Goal: Task Accomplishment & Management: Use online tool/utility

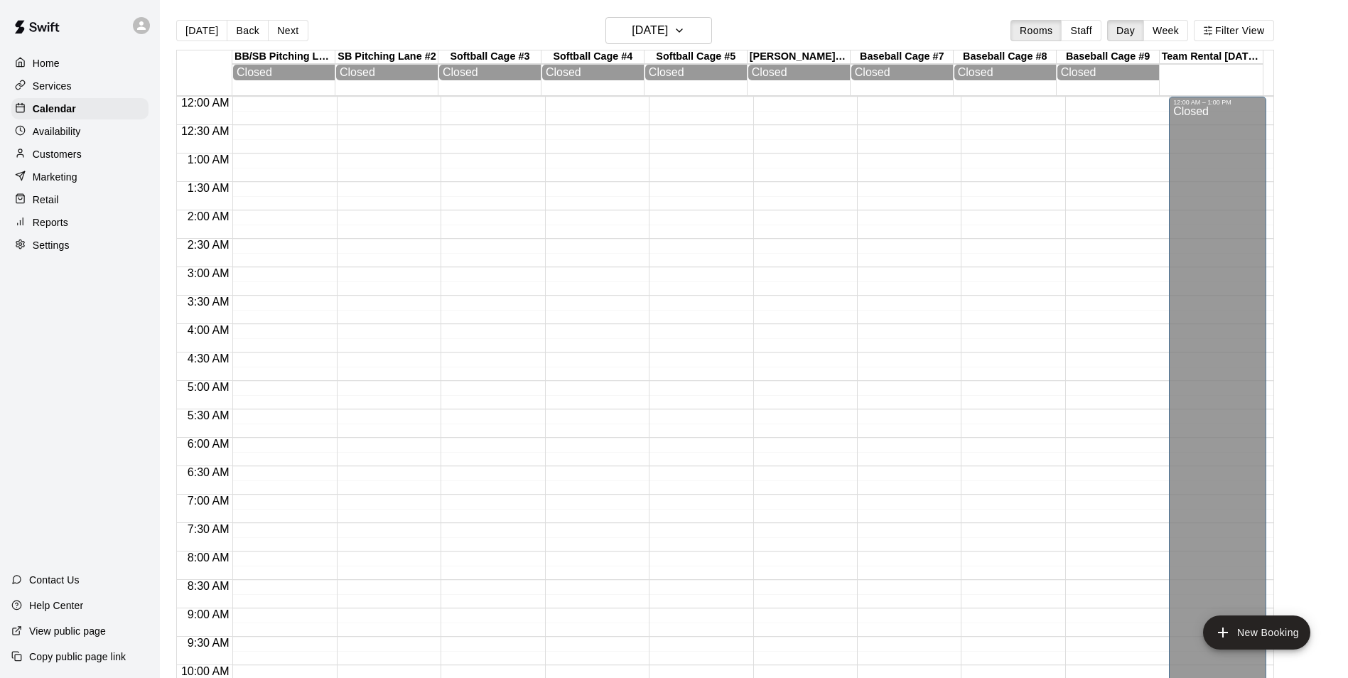
scroll to position [722, 0]
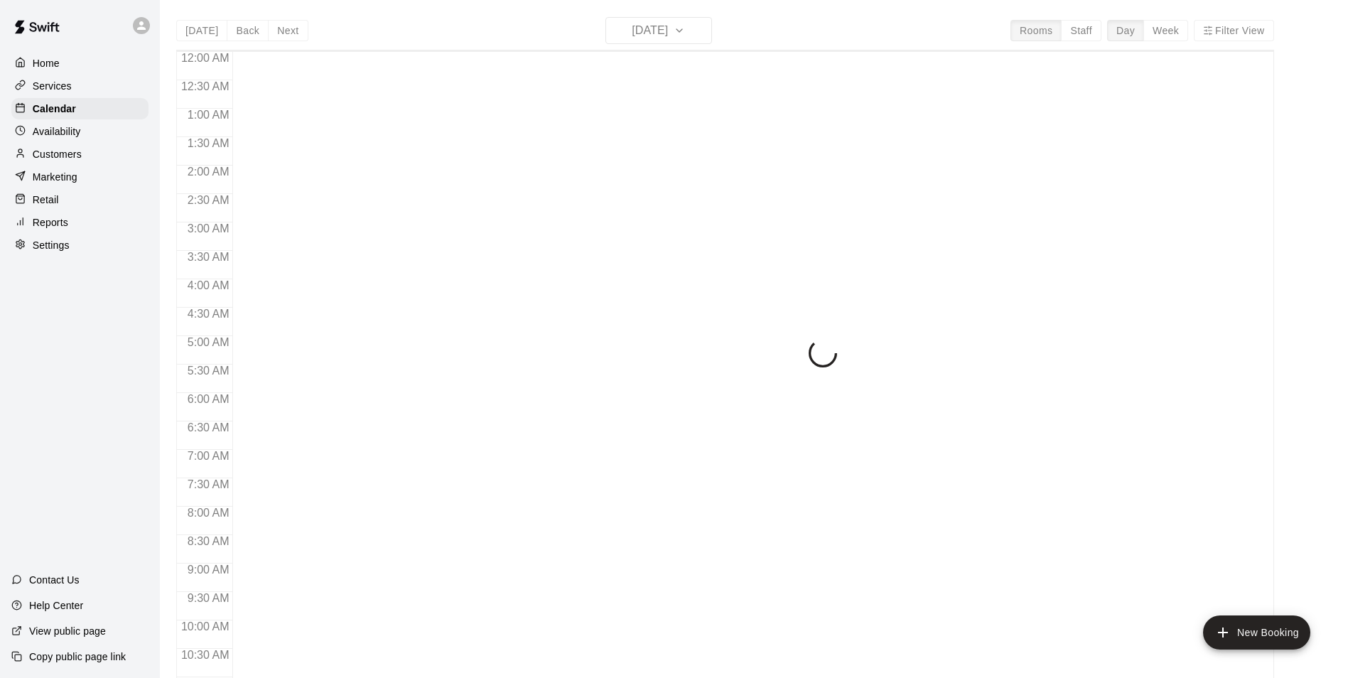
scroll to position [722, 0]
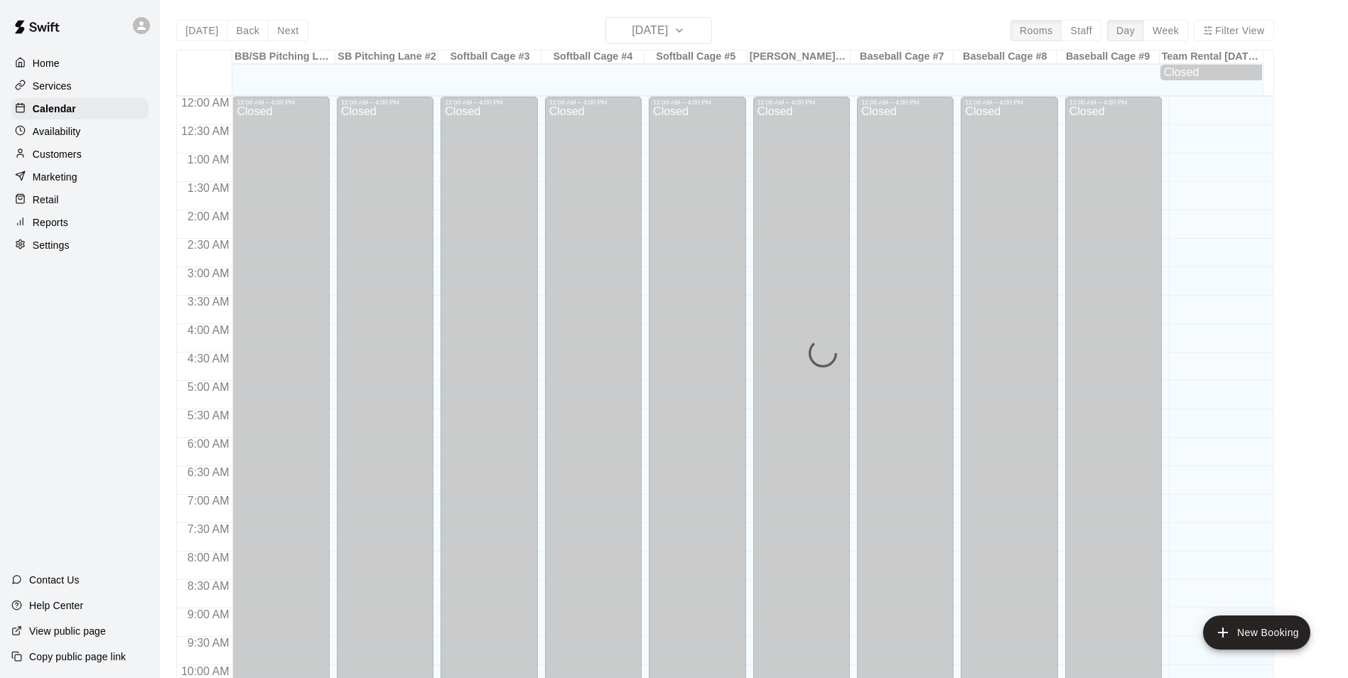
scroll to position [722, 0]
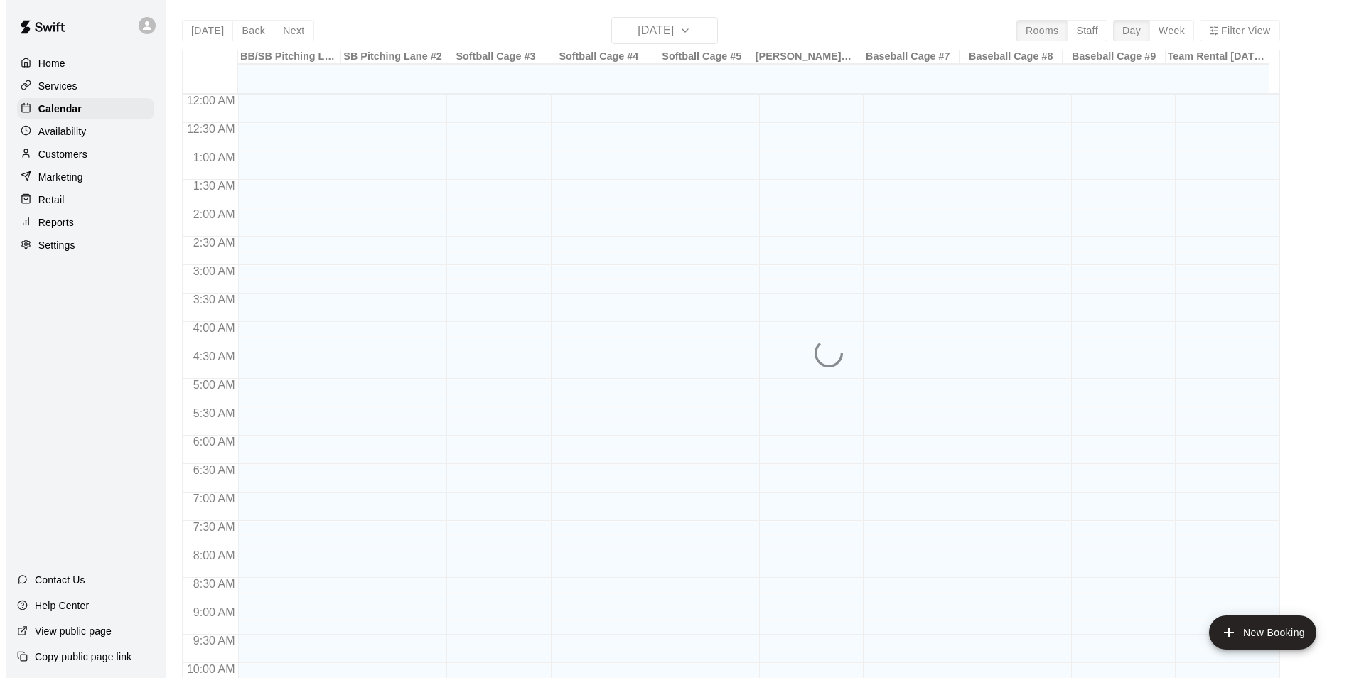
scroll to position [722, 0]
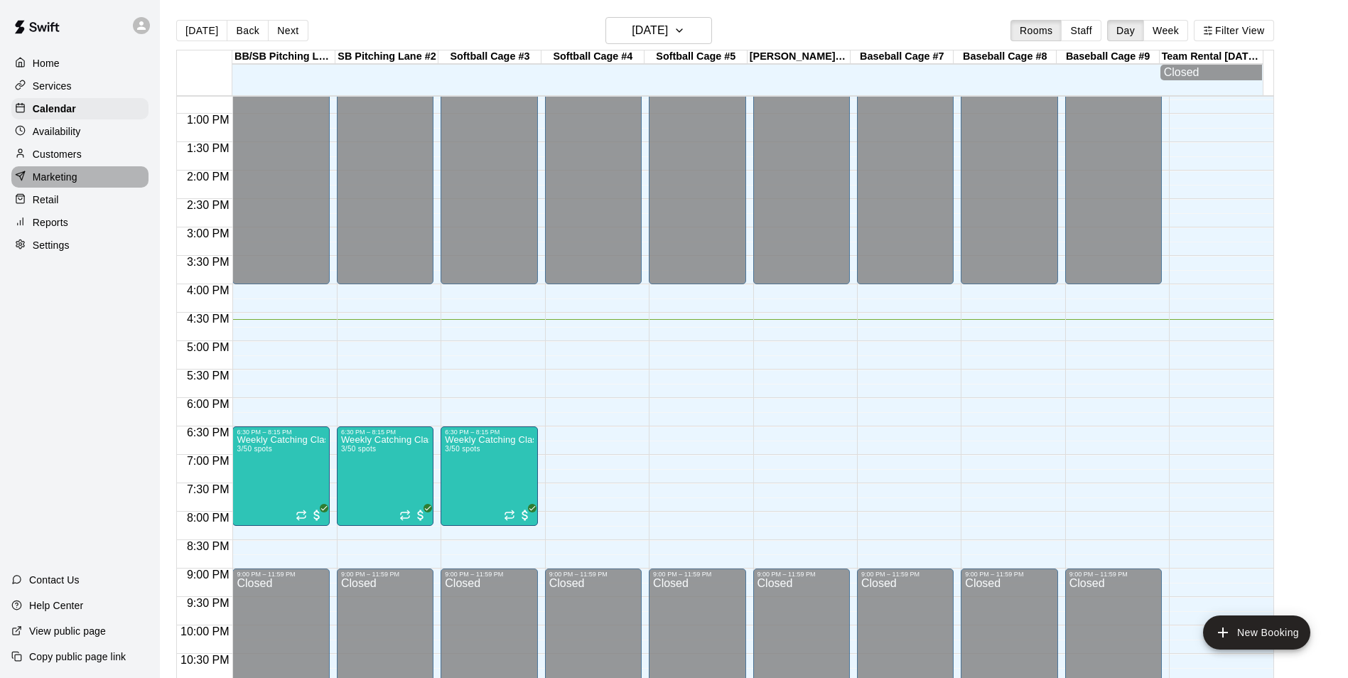
click at [65, 178] on p "Marketing" at bounding box center [55, 177] width 45 height 14
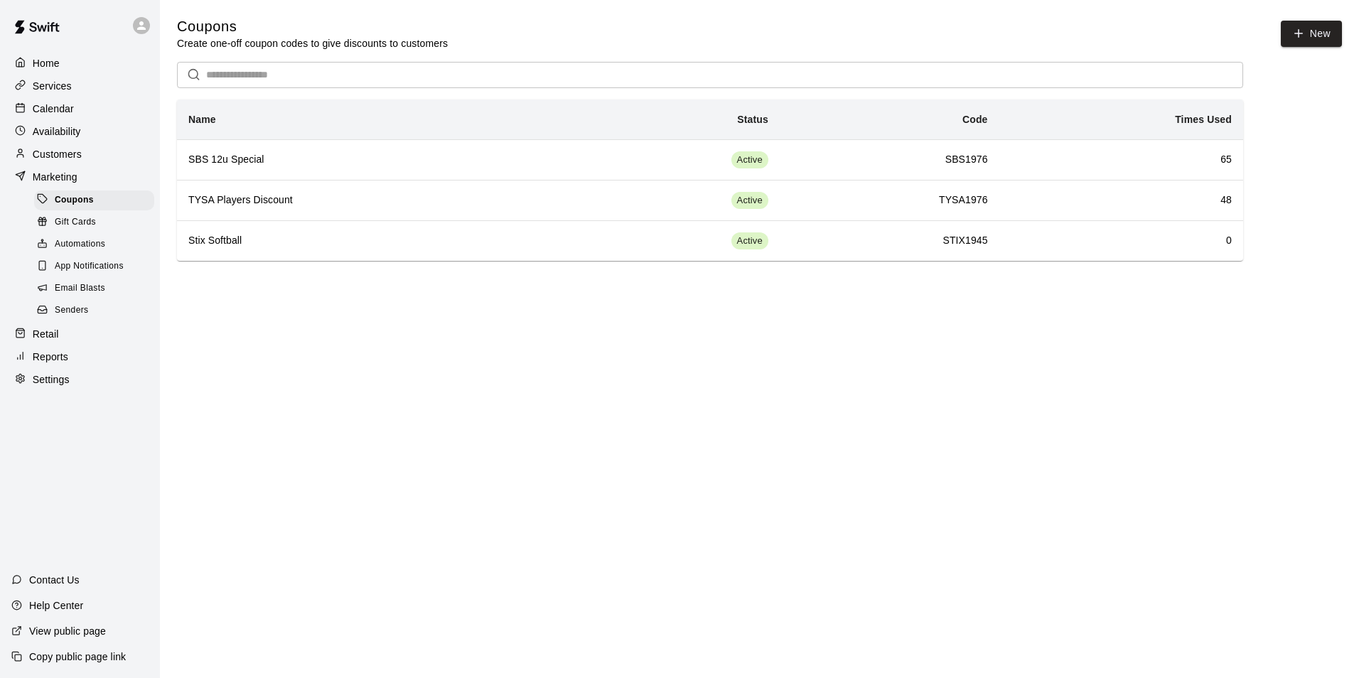
click at [82, 296] on span "Email Blasts" at bounding box center [80, 288] width 50 height 14
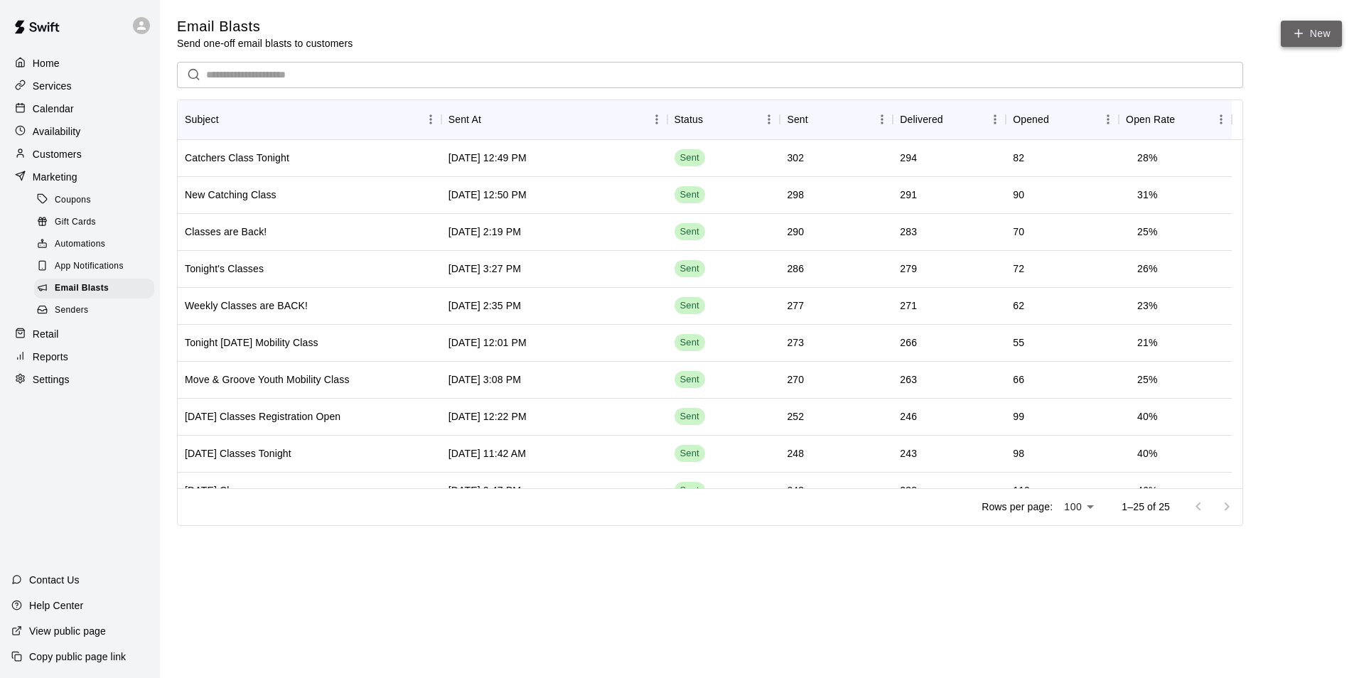
click at [1306, 36] on link "New" at bounding box center [1311, 34] width 61 height 26
click at [276, 147] on div "Catchers Class Tonight" at bounding box center [310, 158] width 264 height 37
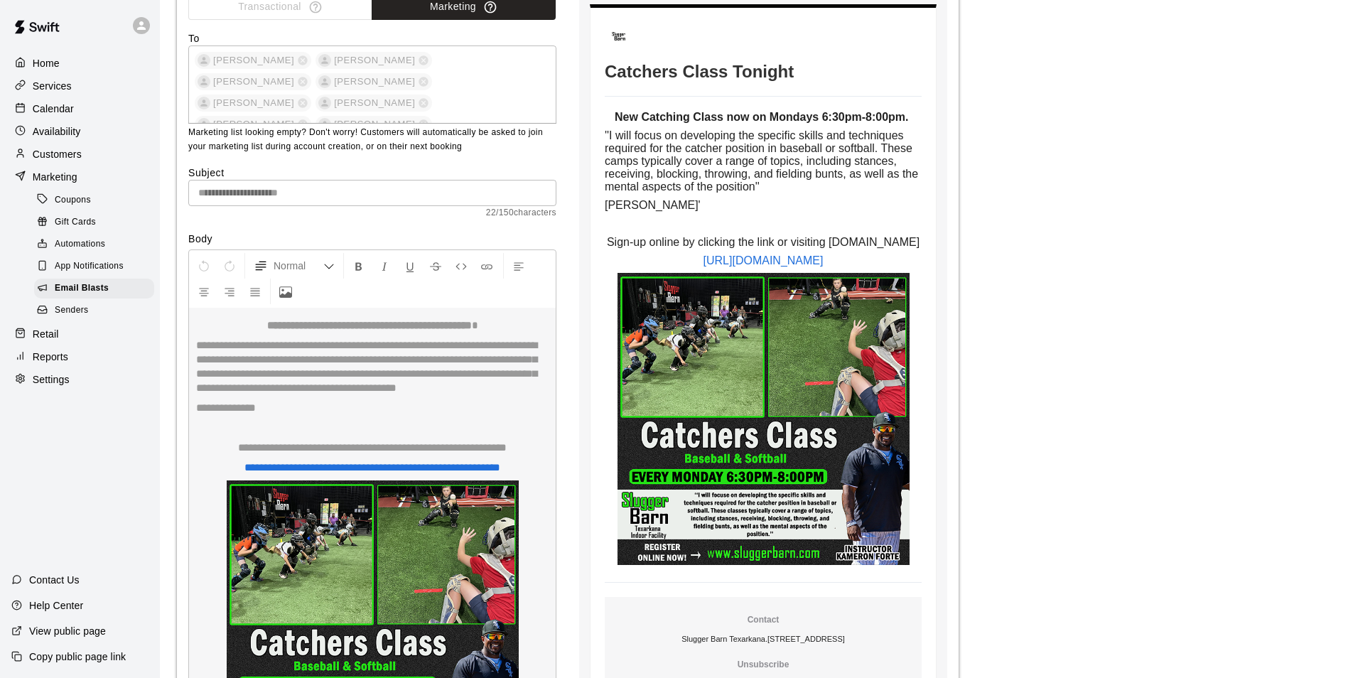
scroll to position [3909, 0]
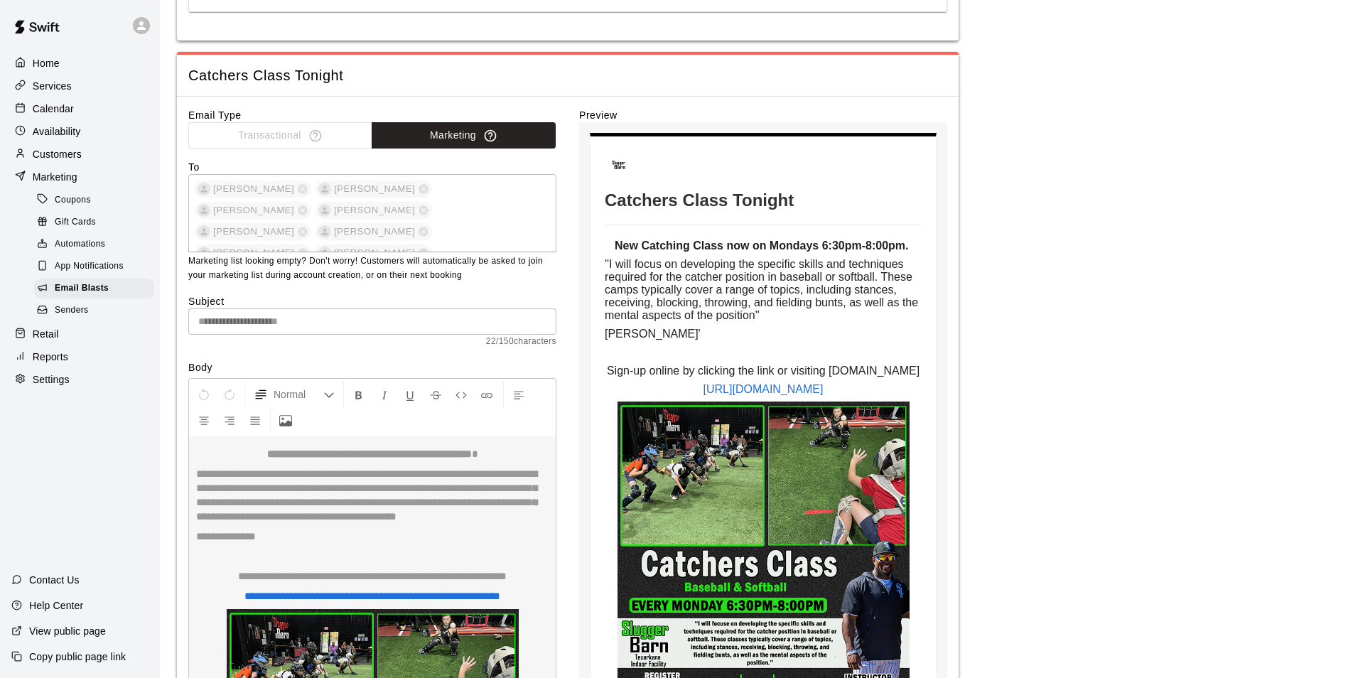
drag, startPoint x: 618, startPoint y: 244, endPoint x: 916, endPoint y: 410, distance: 341.3
click at [916, 410] on td "New Catching Class now on Mondays 6:30pm-8:00pm. ''I will focus on developing t…" at bounding box center [763, 468] width 317 height 457
copy td "New Catching Class now on Mondays 6:30pm-8:00pm. ''I will focus on developing t…"
click at [751, 540] on img at bounding box center [764, 548] width 292 height 292
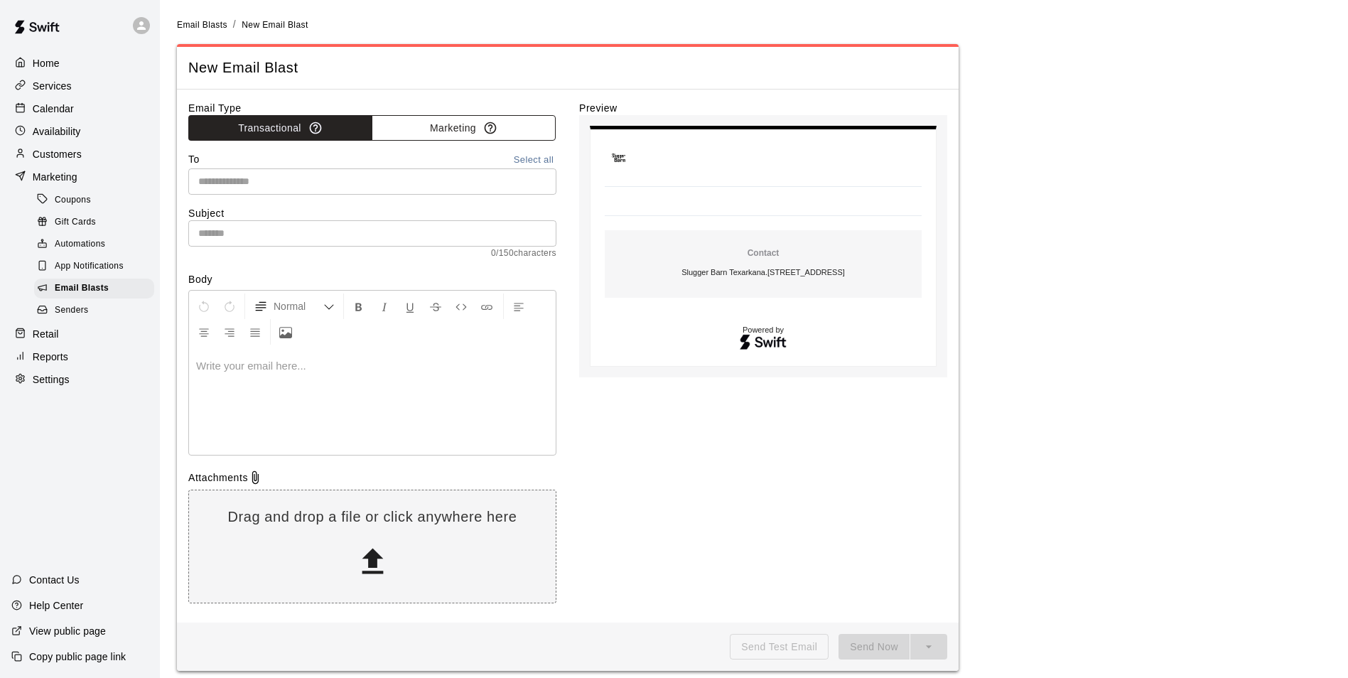
click at [436, 125] on button "Marketing" at bounding box center [464, 128] width 184 height 26
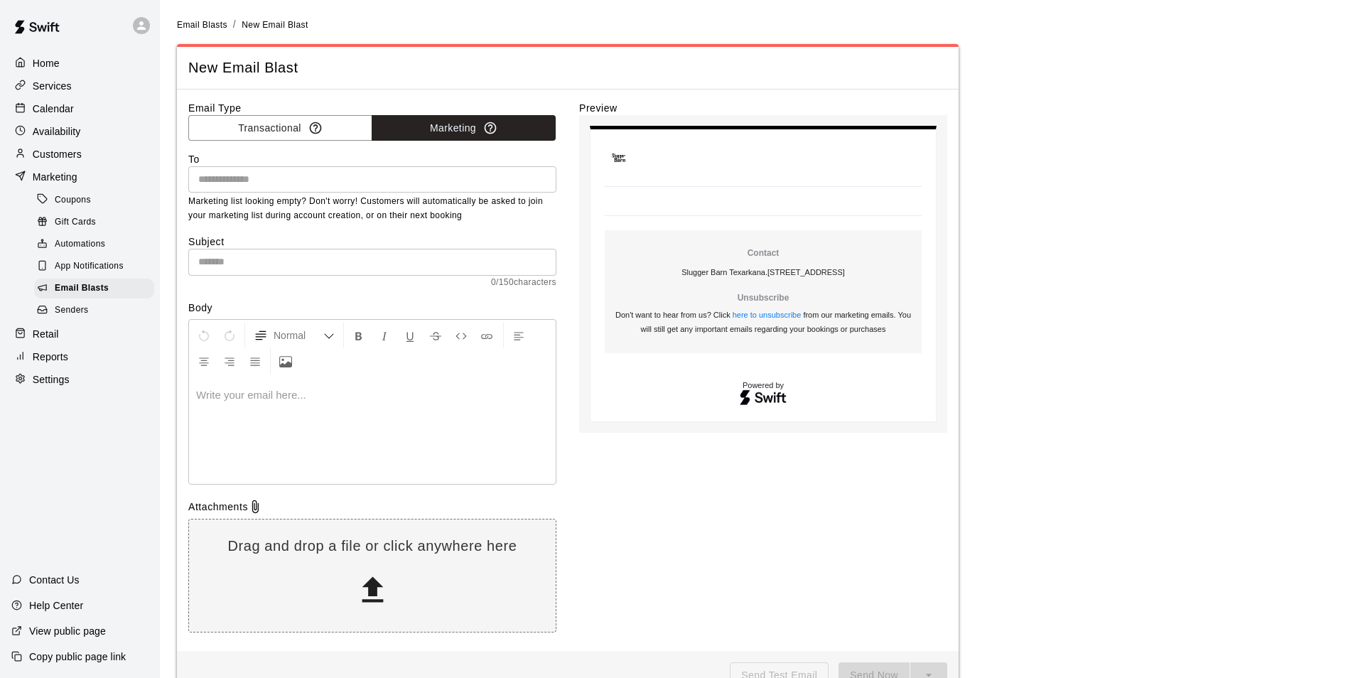
click at [372, 176] on input "text" at bounding box center [371, 180] width 357 height 18
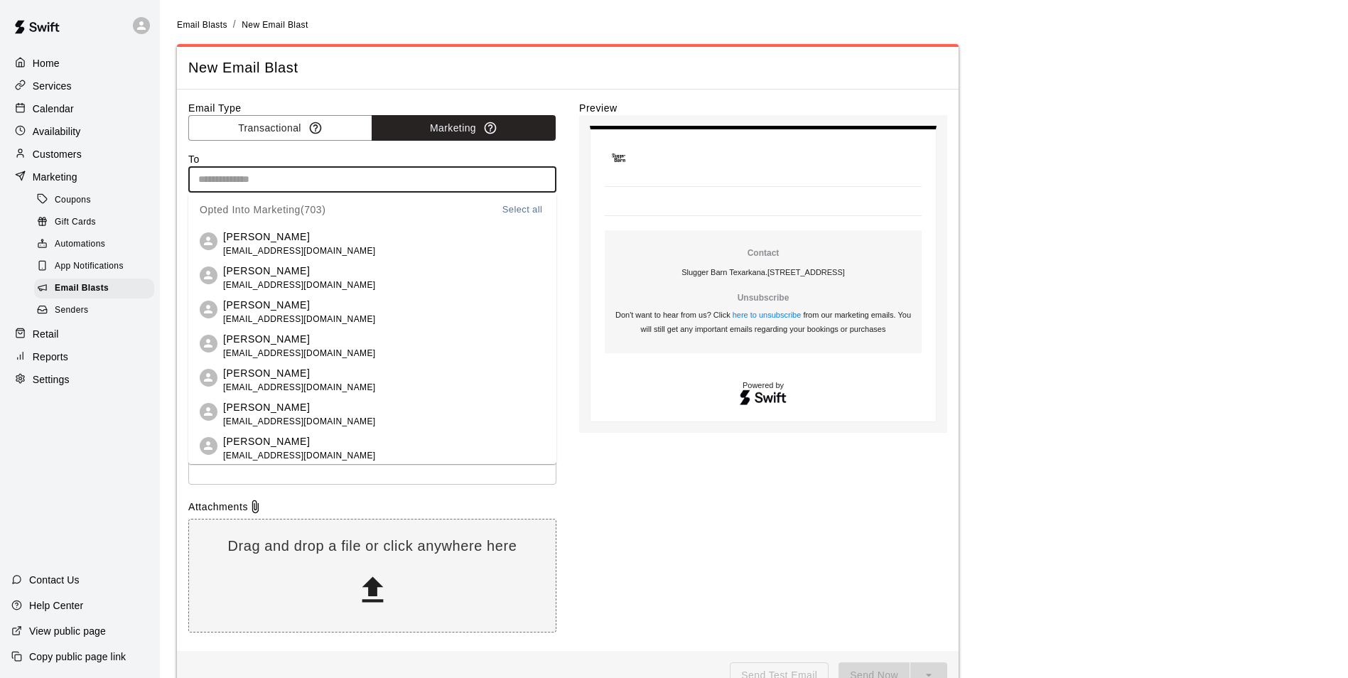
click at [502, 205] on button "Select all" at bounding box center [522, 210] width 45 height 16
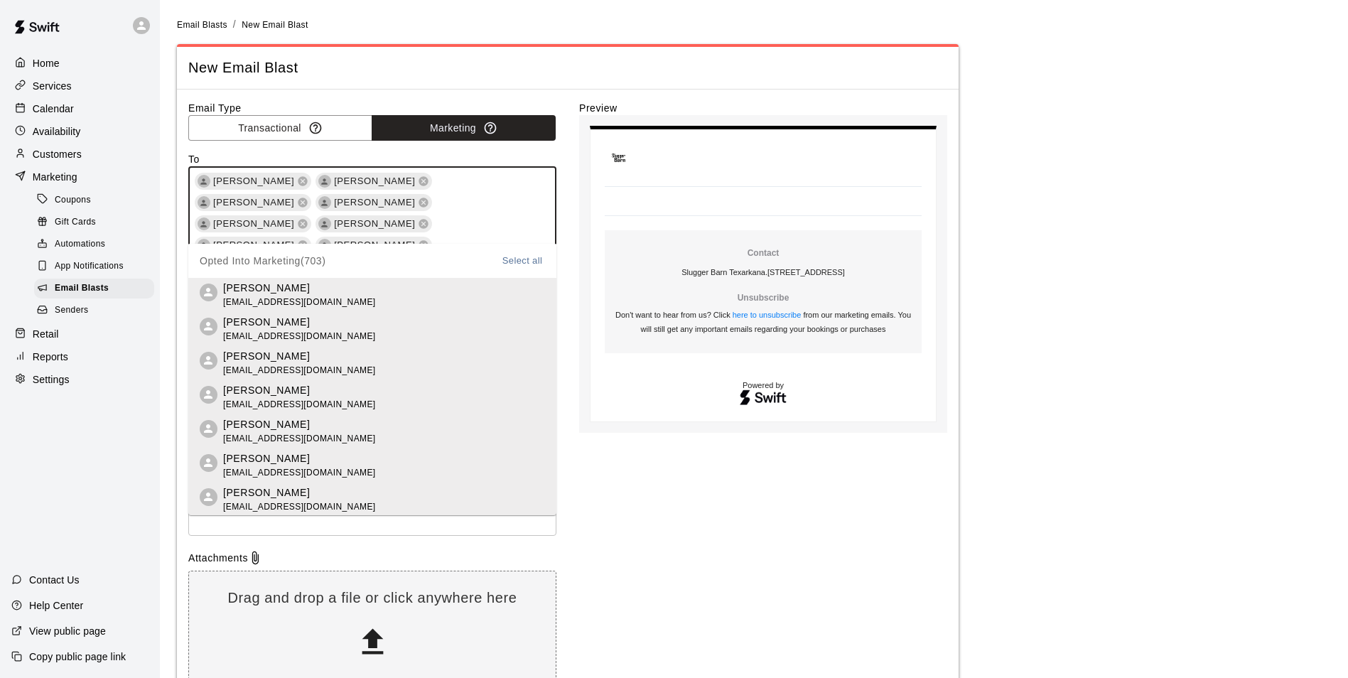
scroll to position [5133, 0]
click at [570, 430] on div "Email Type Transactional Marketing To Megan Hamilton Sarah Plunkett Holly Hicke…" at bounding box center [567, 396] width 759 height 591
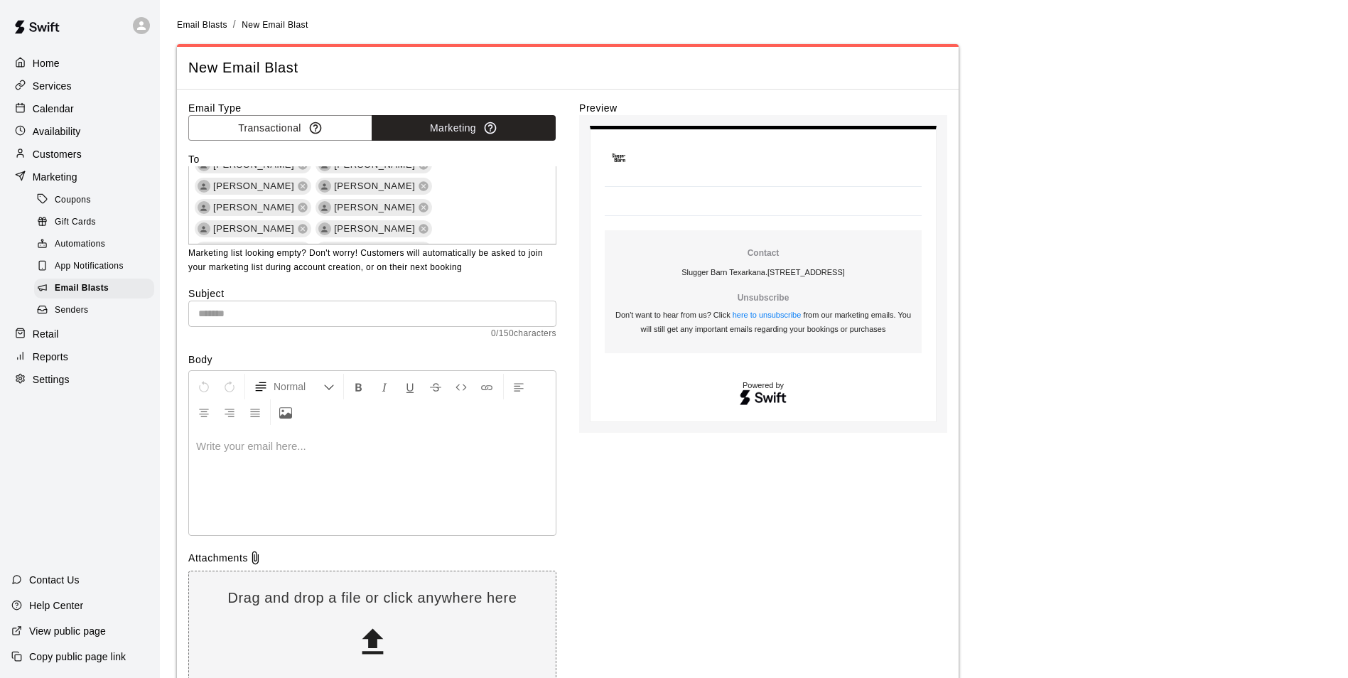
scroll to position [5389, 0]
click at [308, 314] on input "text" at bounding box center [372, 314] width 368 height 26
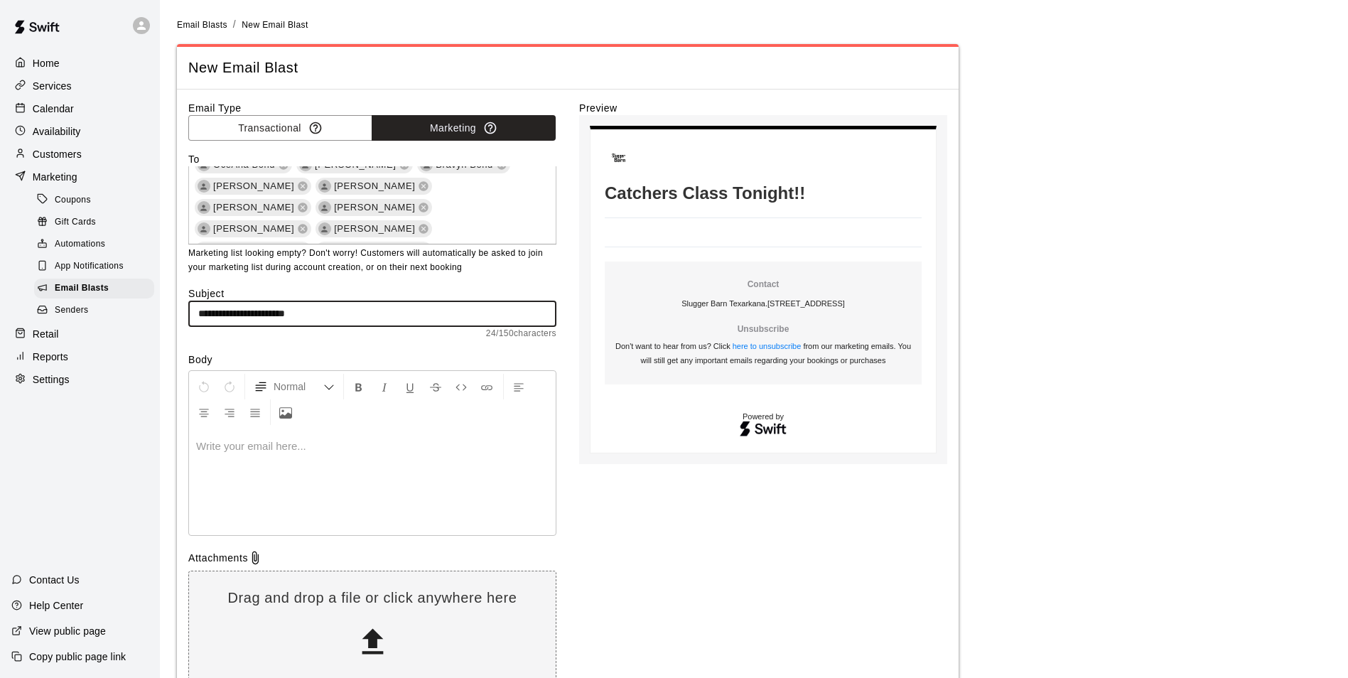
type input "**********"
click at [289, 454] on div at bounding box center [372, 482] width 367 height 107
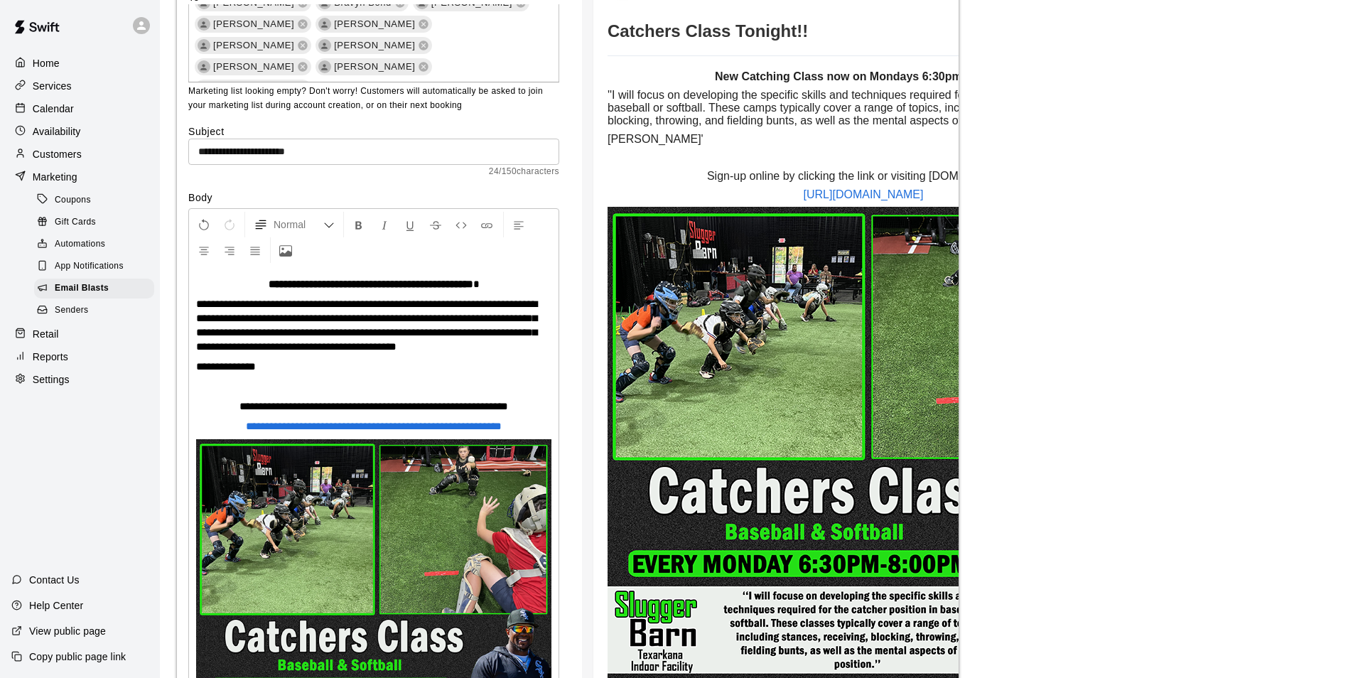
scroll to position [5304, 0]
click at [206, 250] on icon "Center Align" at bounding box center [204, 250] width 13 height 13
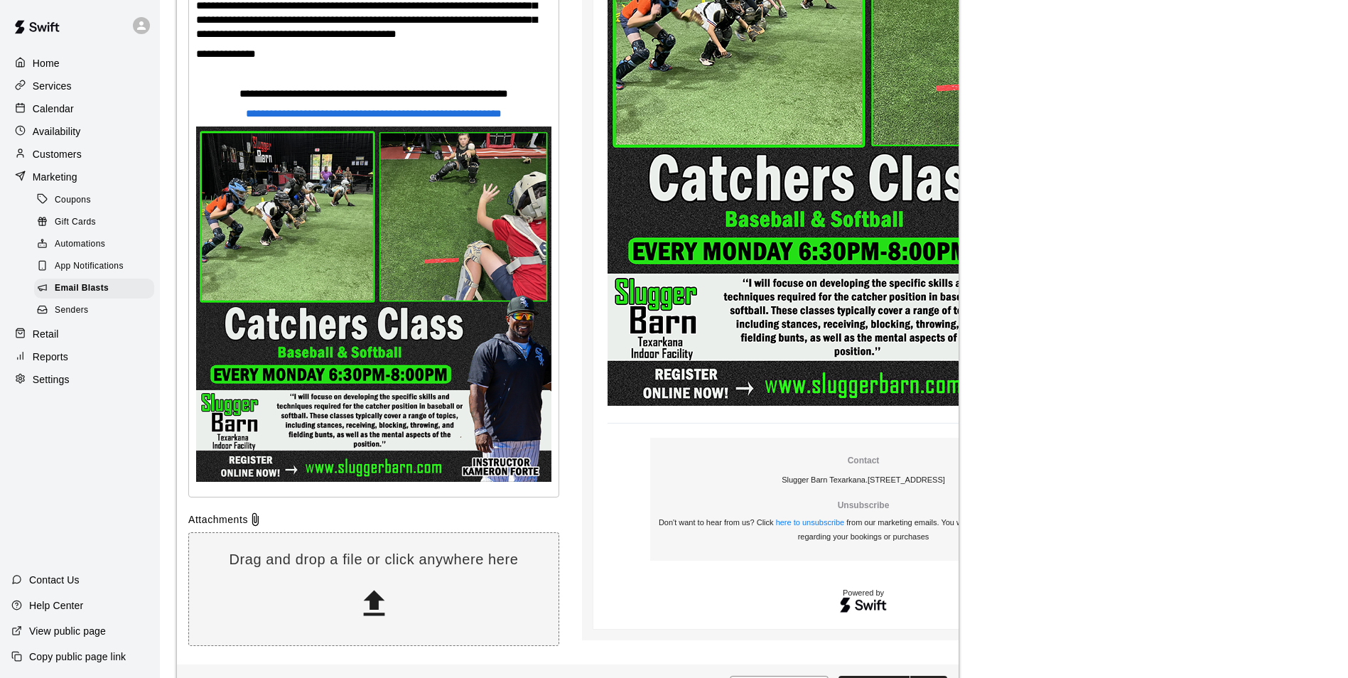
scroll to position [495, 0]
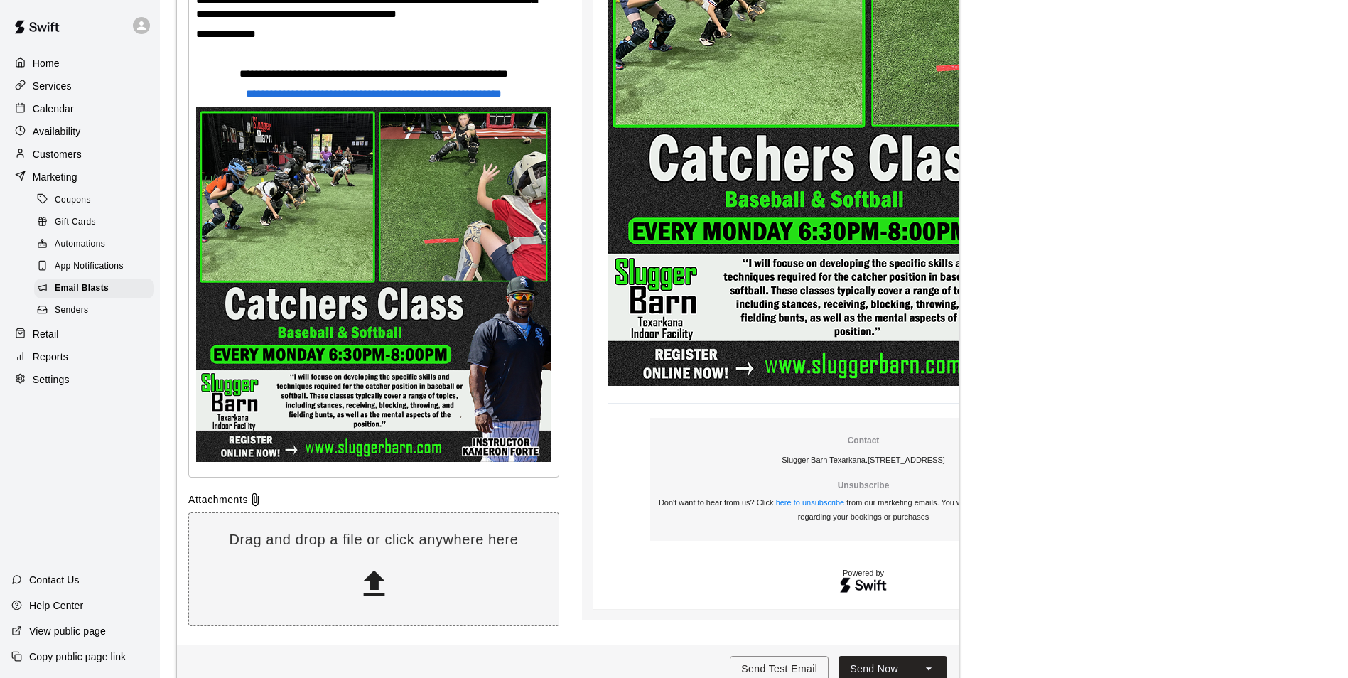
click at [490, 429] on img at bounding box center [373, 284] width 355 height 355
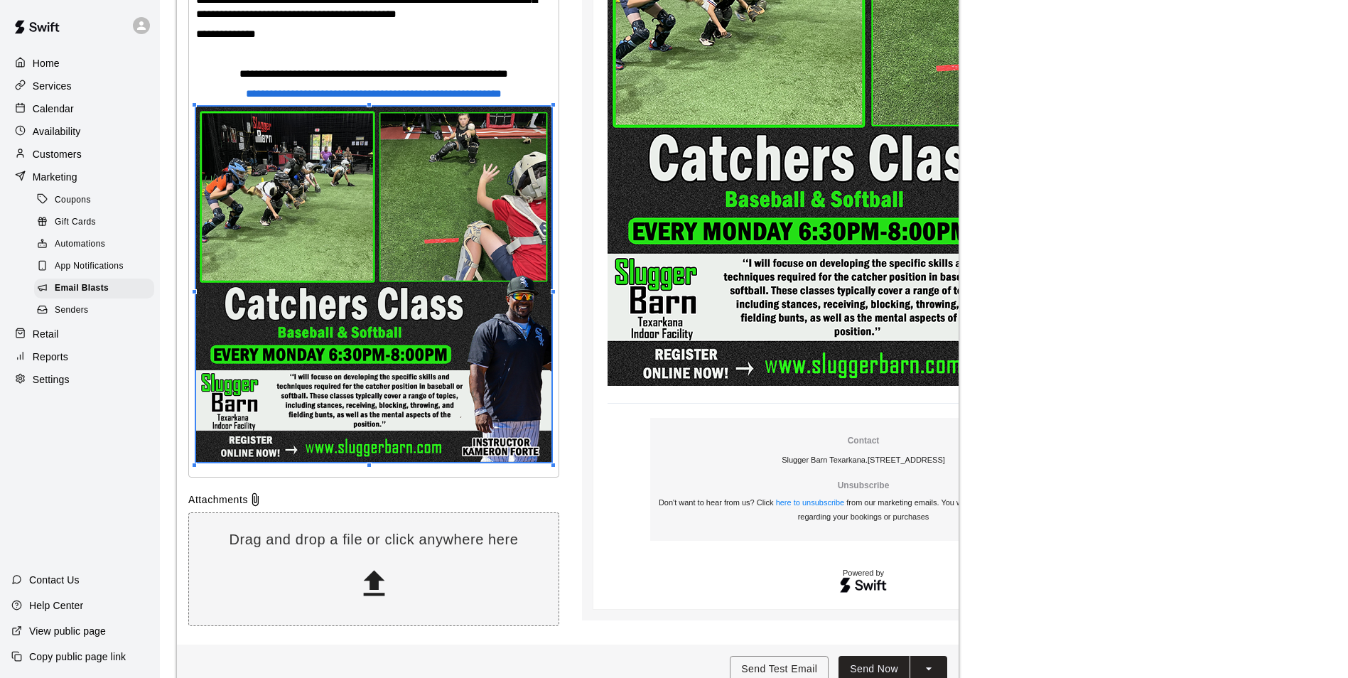
scroll to position [5773, 0]
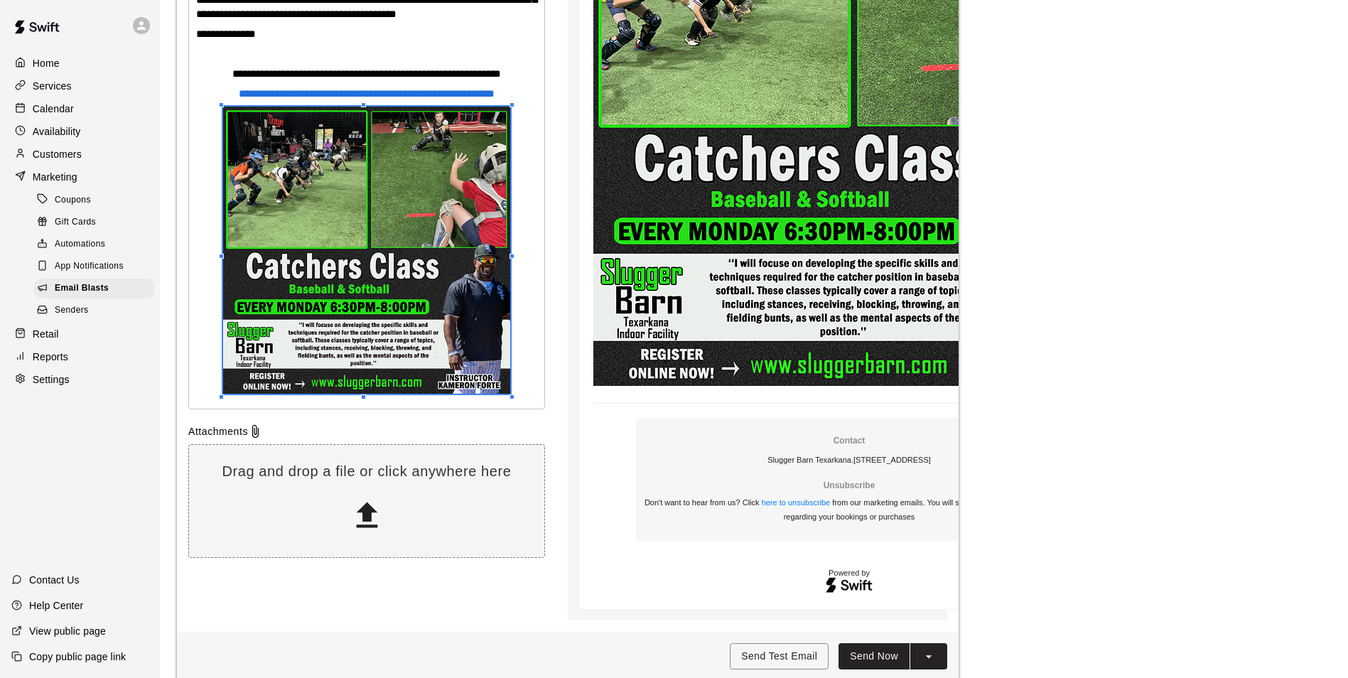
click at [483, 376] on span at bounding box center [366, 252] width 287 height 291
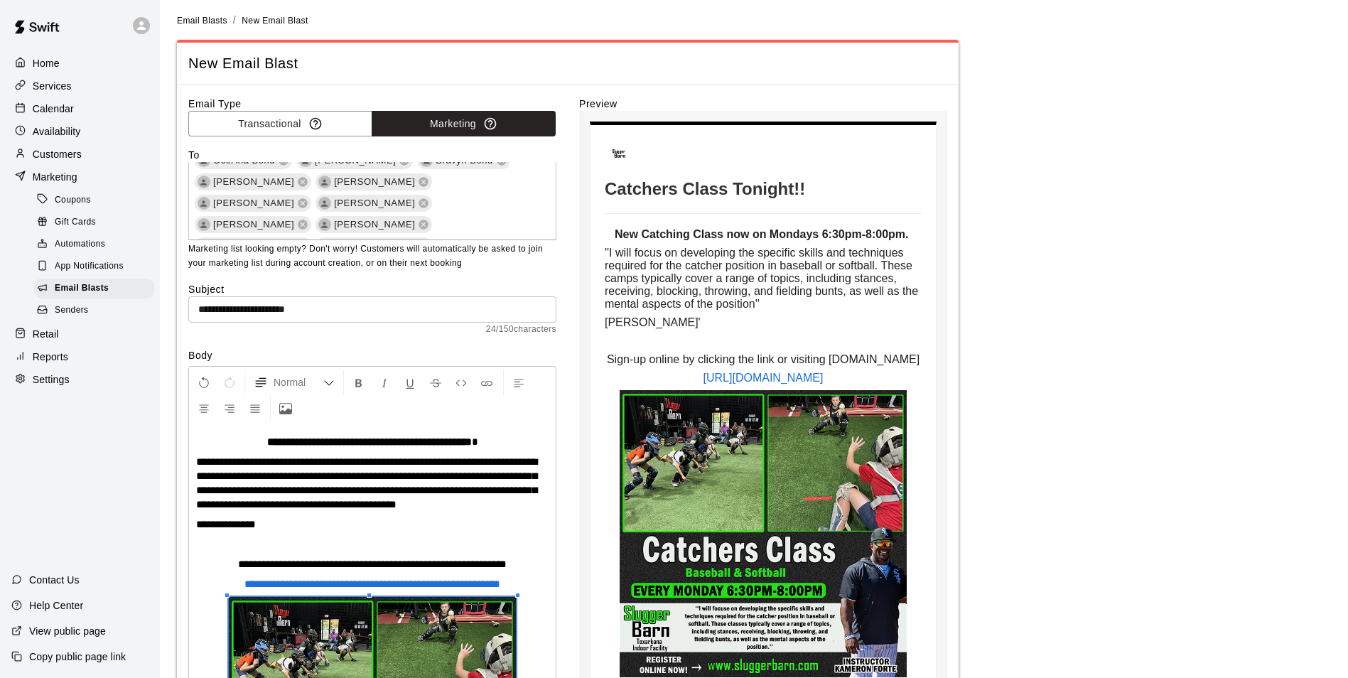
scroll to position [0, 0]
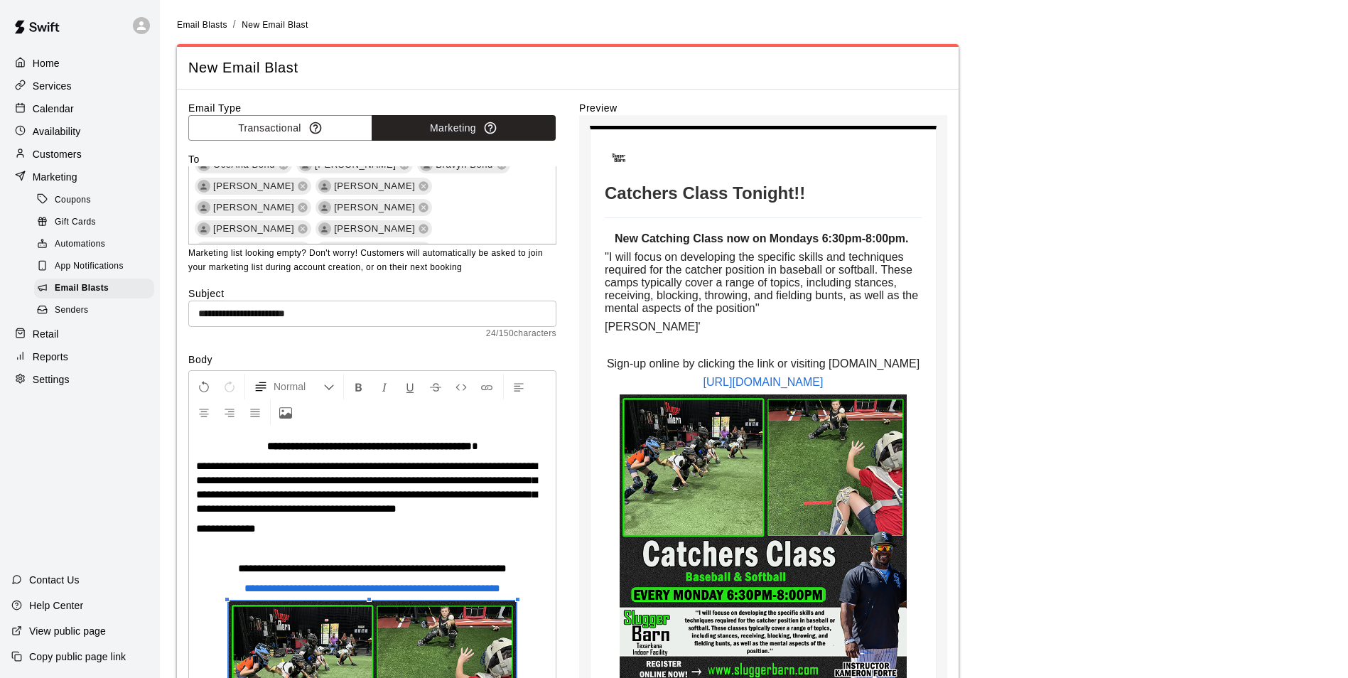
click at [419, 446] on strong "**********" at bounding box center [369, 446] width 205 height 11
click at [263, 442] on strong "**********" at bounding box center [369, 446] width 213 height 11
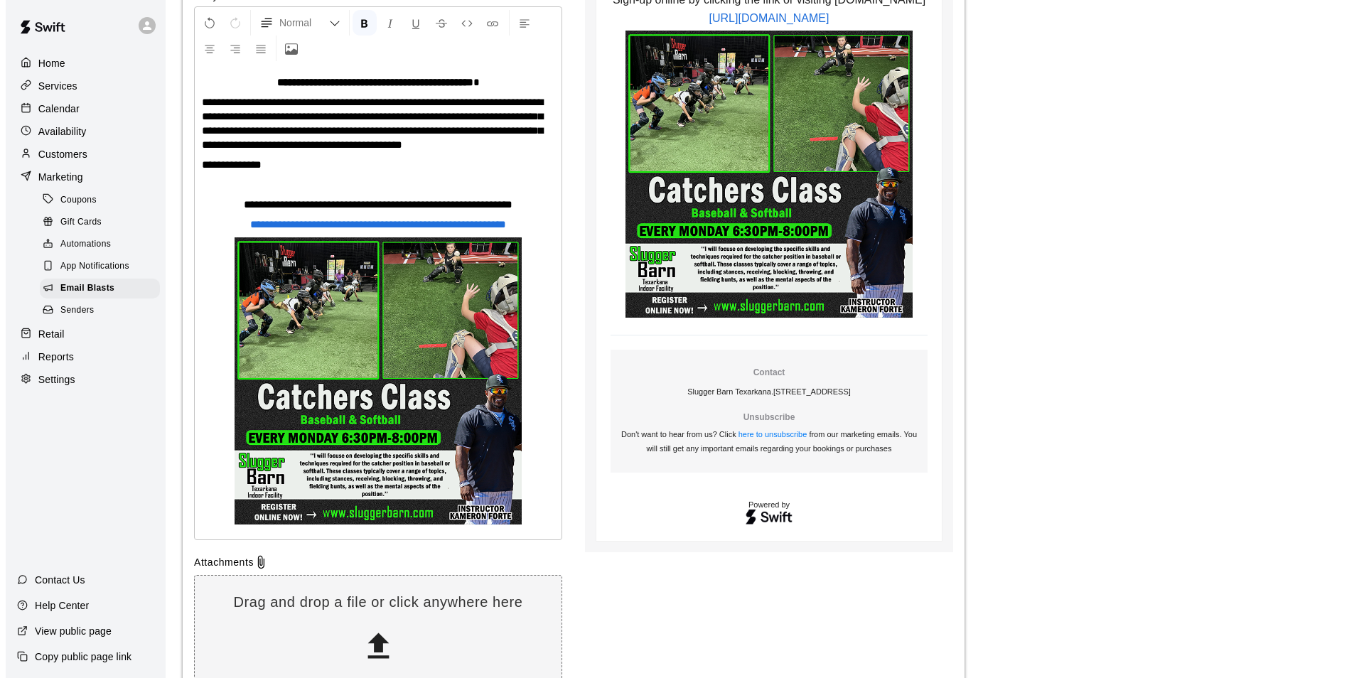
scroll to position [458, 0]
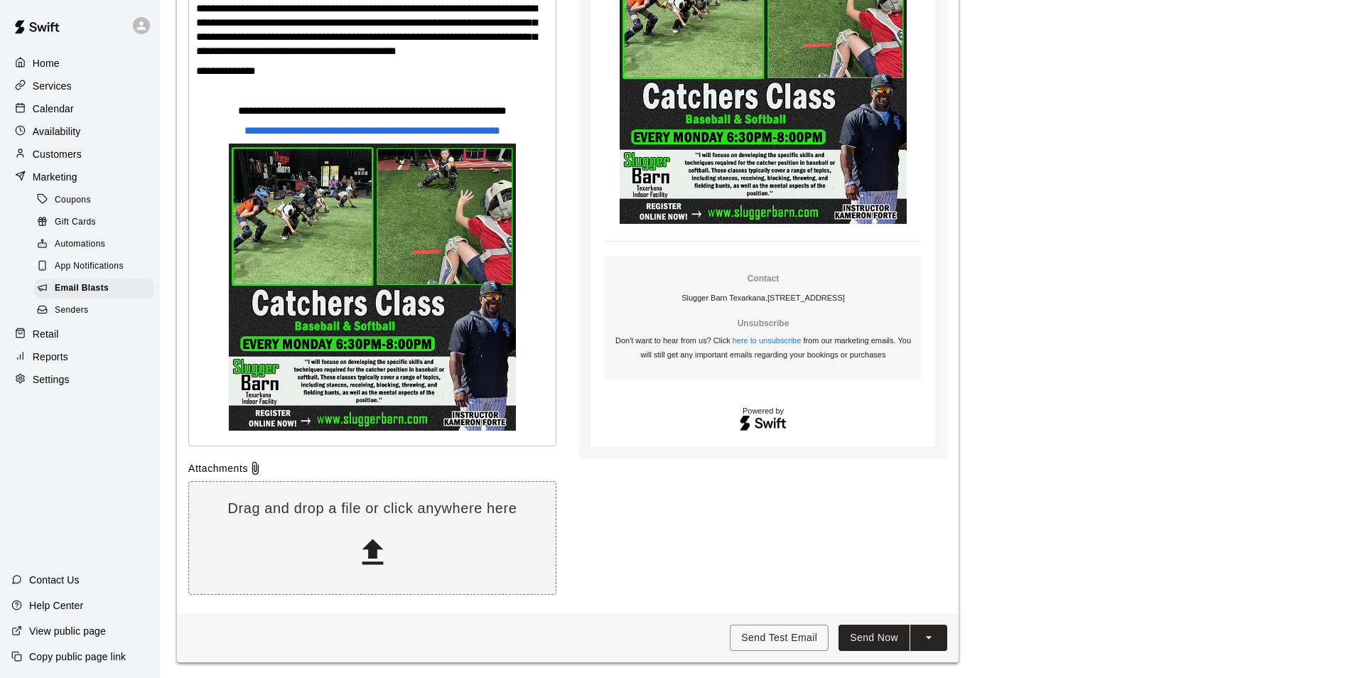
click at [865, 634] on button "Send Now" at bounding box center [874, 638] width 71 height 26
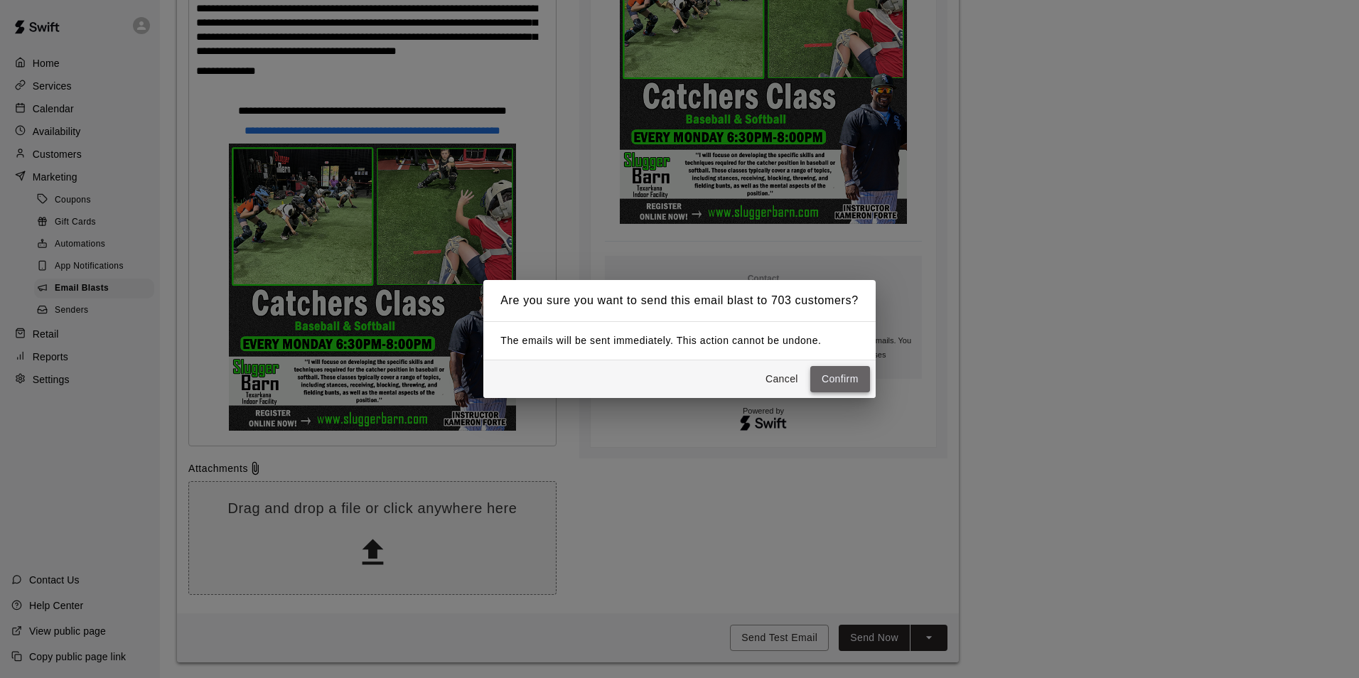
click at [841, 372] on button "Confirm" at bounding box center [840, 379] width 60 height 26
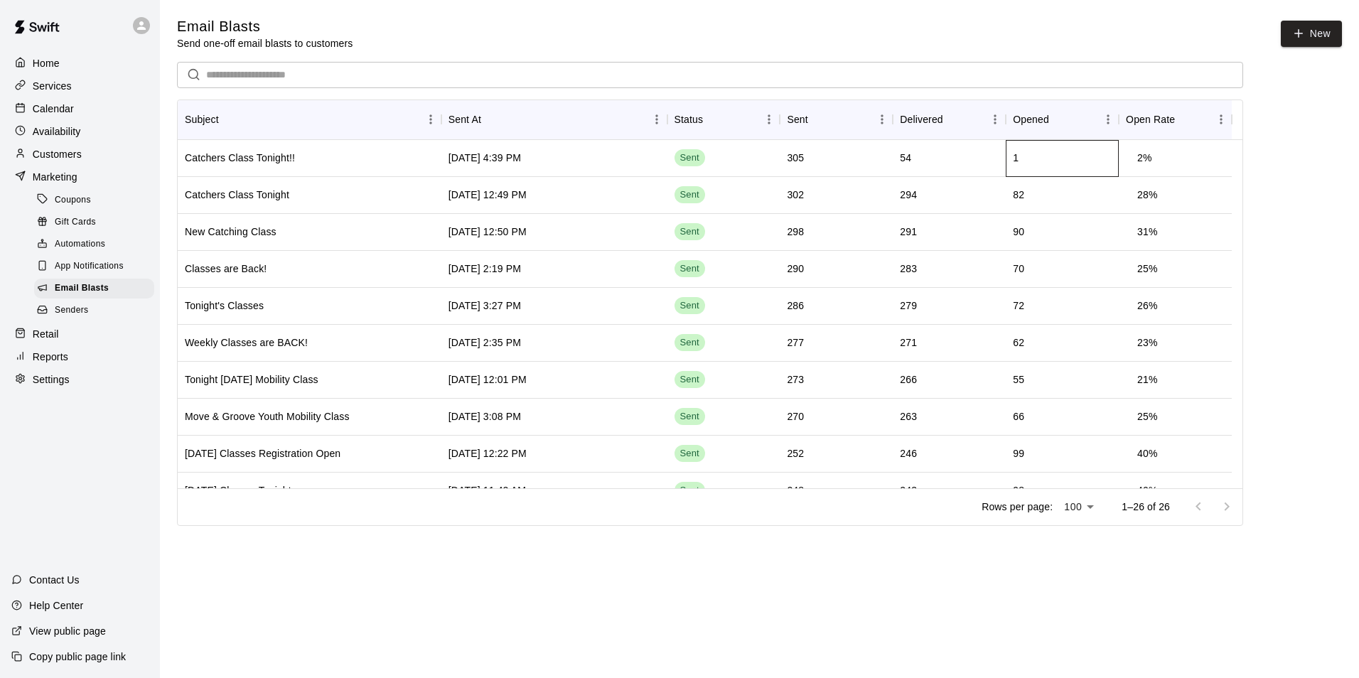
click at [1018, 158] on div "1" at bounding box center [1016, 158] width 6 height 14
click at [56, 104] on p "Calendar" at bounding box center [53, 109] width 41 height 14
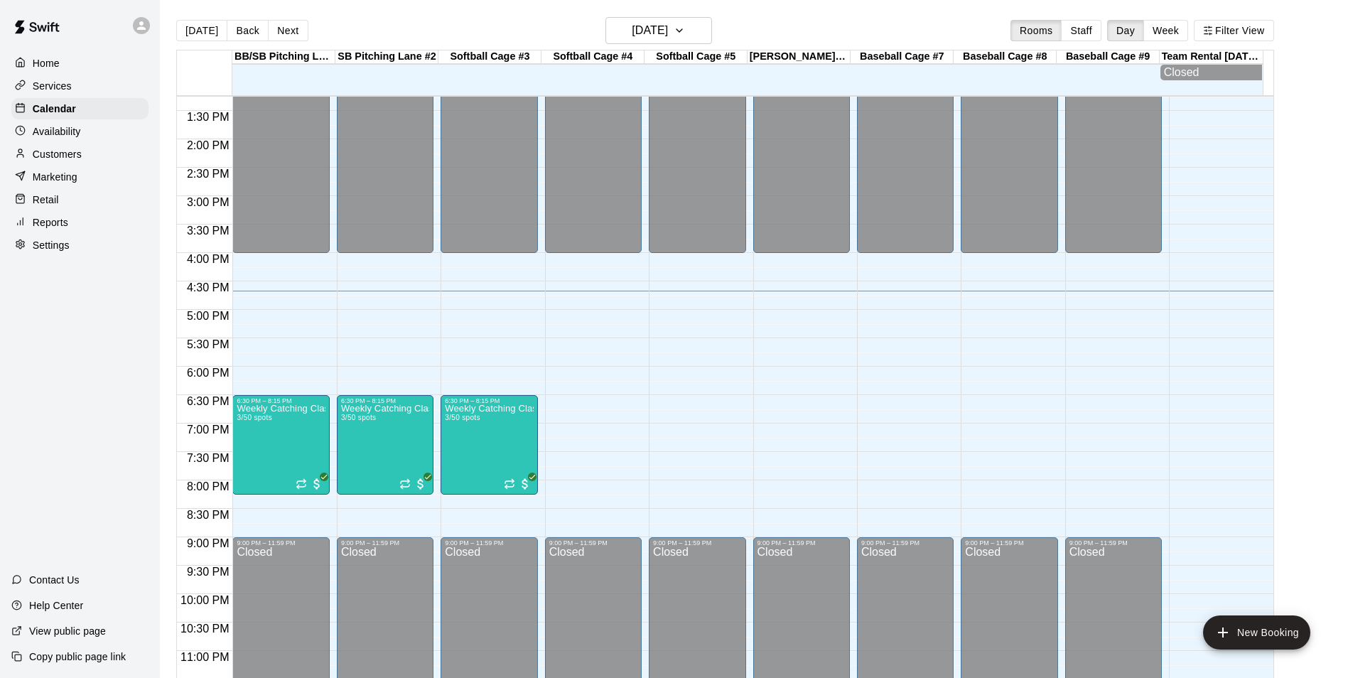
scroll to position [770, 0]
